Goal: Task Accomplishment & Management: Use online tool/utility

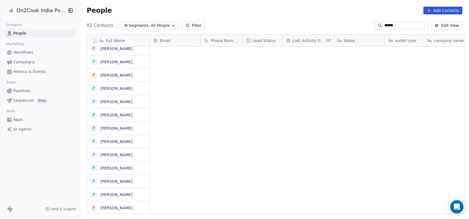
scroll to position [187, 386]
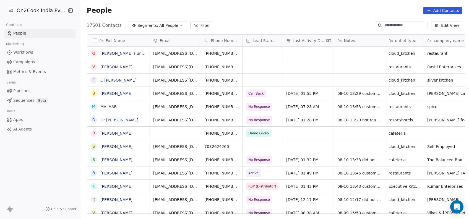
scroll to position [187, 386]
click at [191, 27] on button "Filter" at bounding box center [201, 26] width 23 height 8
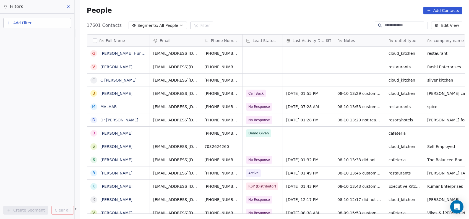
click at [44, 22] on button "Add Filter" at bounding box center [37, 23] width 68 height 10
click at [44, 36] on div "Contact properties" at bounding box center [37, 36] width 56 height 6
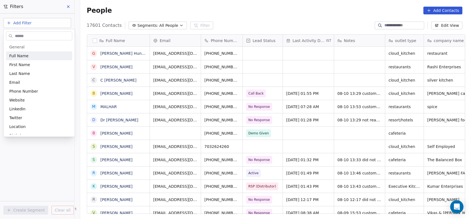
click at [44, 36] on input "text" at bounding box center [43, 36] width 58 height 8
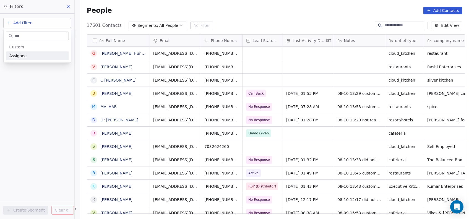
type input "***"
click at [42, 54] on div "Assignee" at bounding box center [37, 56] width 56 height 6
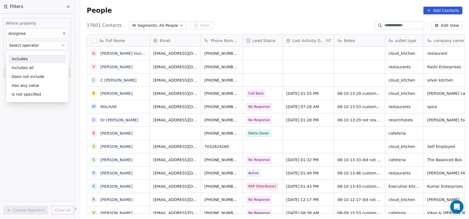
click at [42, 57] on div "Includes" at bounding box center [37, 59] width 58 height 9
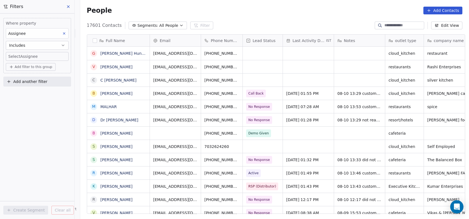
click at [42, 57] on body "On2Cook India Pvt. Ltd. Contacts People Marketing Workflows Campaigns Metrics &…" at bounding box center [234, 109] width 469 height 219
type input "***"
click at [33, 73] on div "Devashish" at bounding box center [36, 75] width 28 height 5
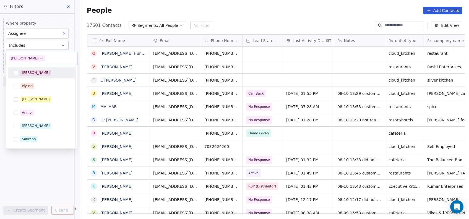
scroll to position [105, 0]
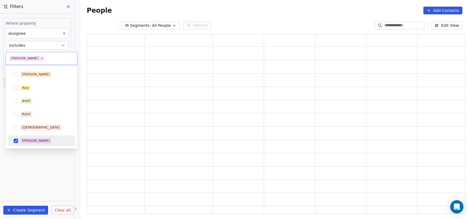
click at [44, 169] on html "On2Cook India Pvt. Ltd. Contacts People Marketing Workflows Campaigns Metrics &…" at bounding box center [234, 109] width 469 height 219
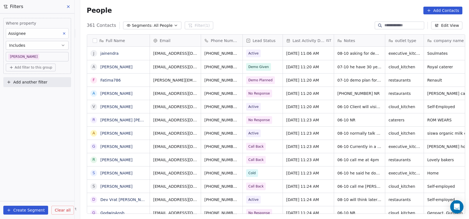
scroll to position [187, 386]
click at [50, 80] on button "Add another filter" at bounding box center [37, 82] width 68 height 10
click at [43, 94] on div "Contact properties" at bounding box center [37, 95] width 56 height 6
